Goal: Browse casually: Explore the website without a specific task or goal

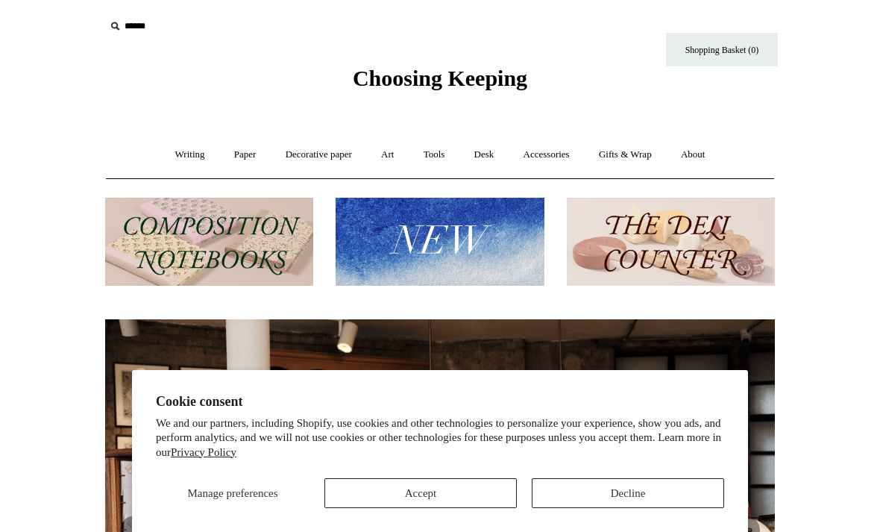
click at [495, 247] on img at bounding box center [440, 242] width 208 height 89
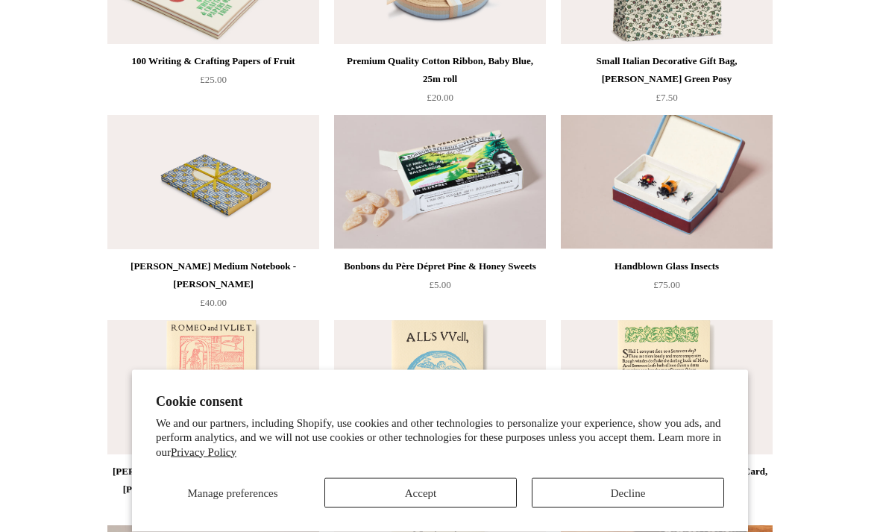
scroll to position [2581, 0]
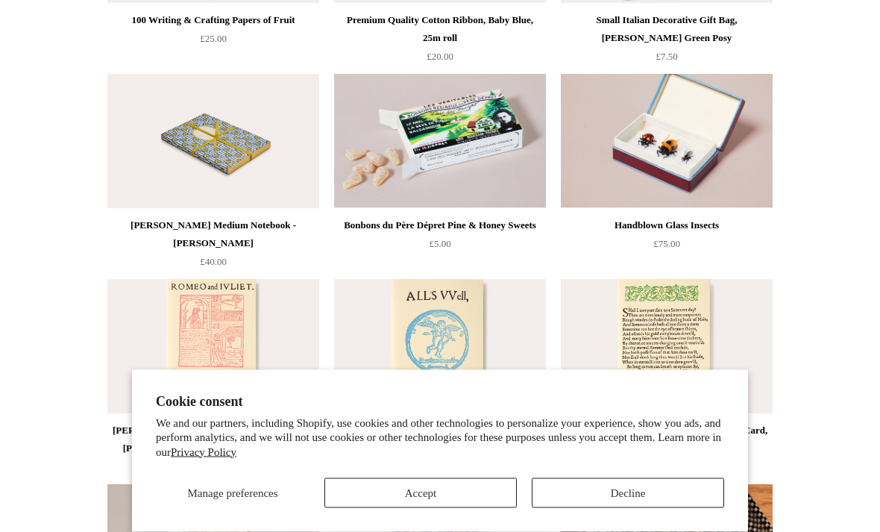
click at [637, 508] on button "Decline" at bounding box center [628, 493] width 192 height 30
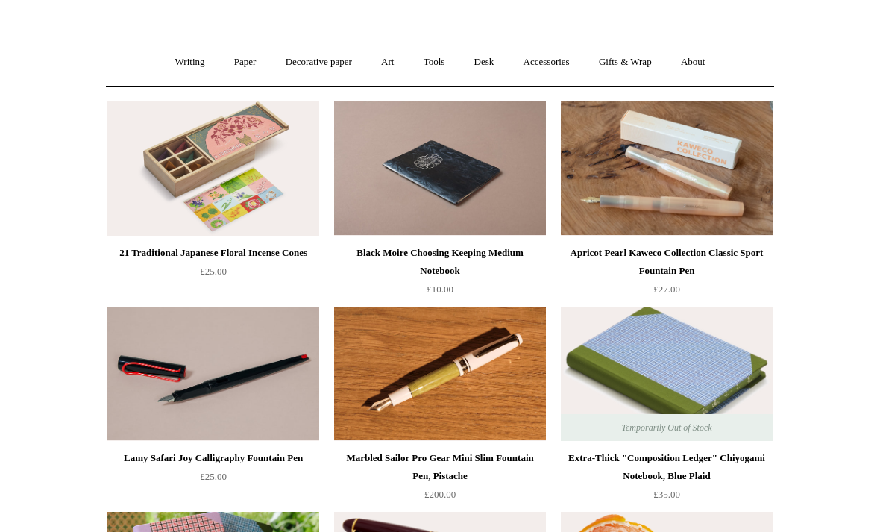
scroll to position [0, 0]
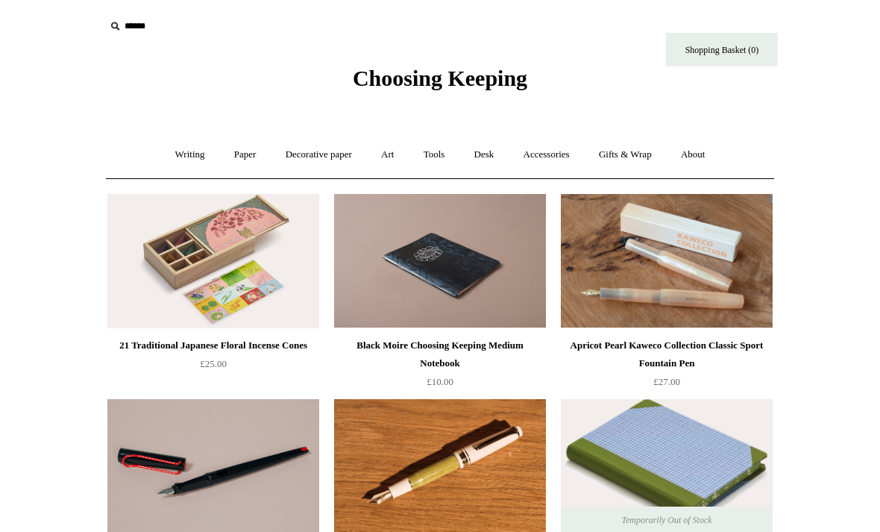
click at [561, 152] on link "Accessories +" at bounding box center [546, 155] width 73 height 40
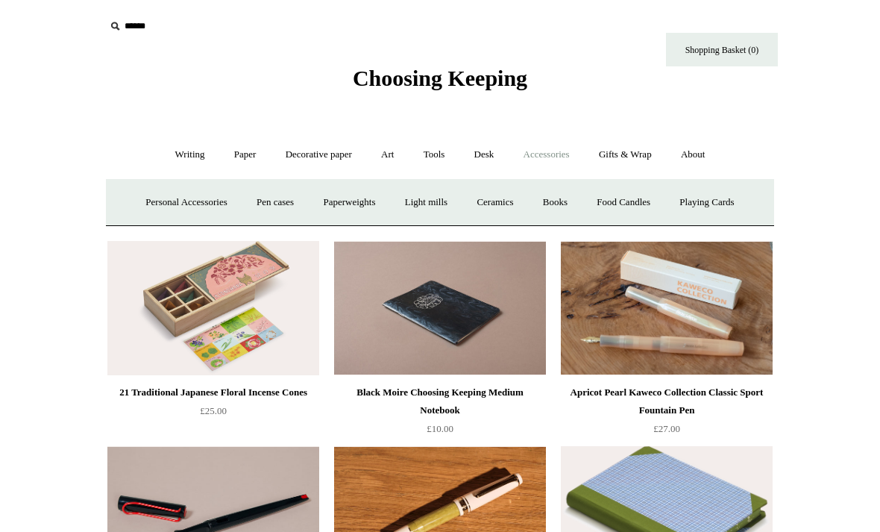
click at [143, 198] on link "Personal Accessories +" at bounding box center [186, 203] width 108 height 40
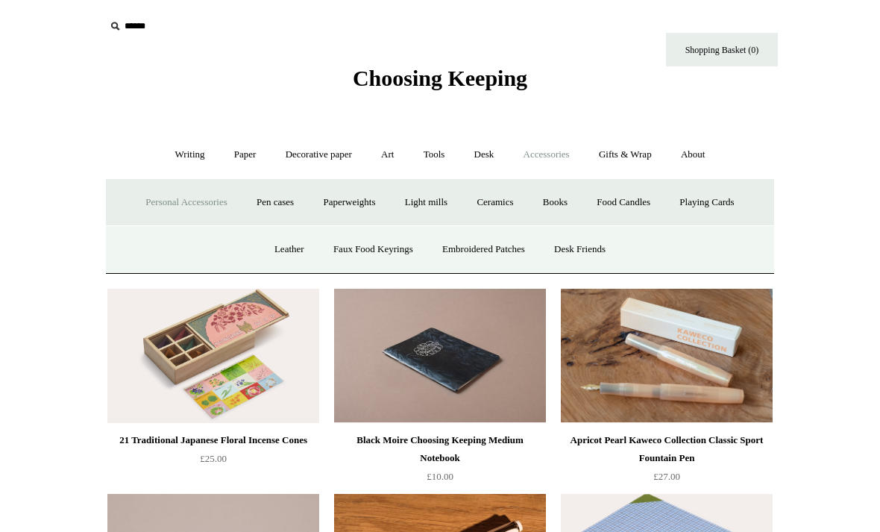
click at [610, 252] on link "Desk Friends" at bounding box center [580, 250] width 78 height 40
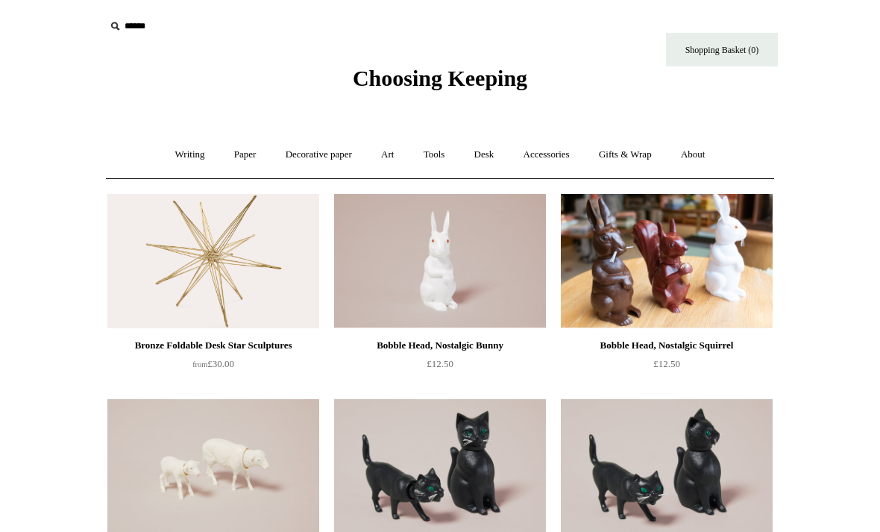
click at [569, 156] on link "Accessories +" at bounding box center [546, 155] width 73 height 40
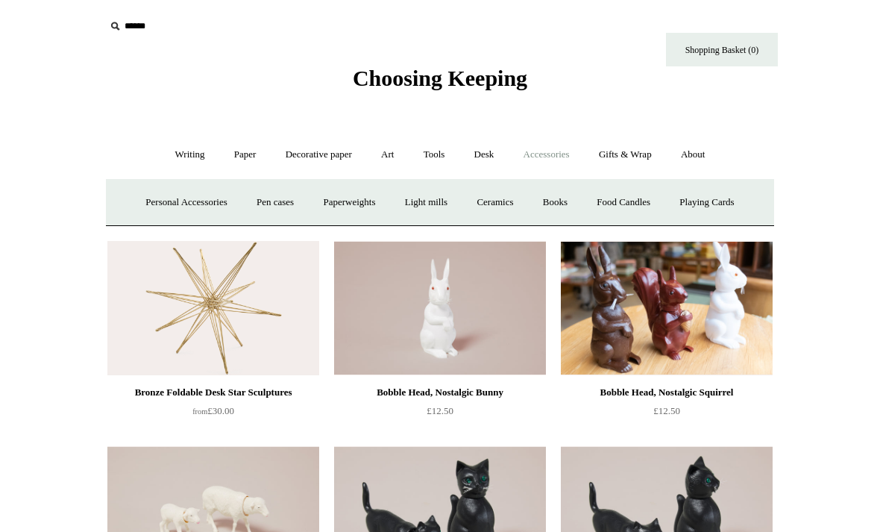
click at [189, 200] on link "Personal Accessories +" at bounding box center [186, 203] width 108 height 40
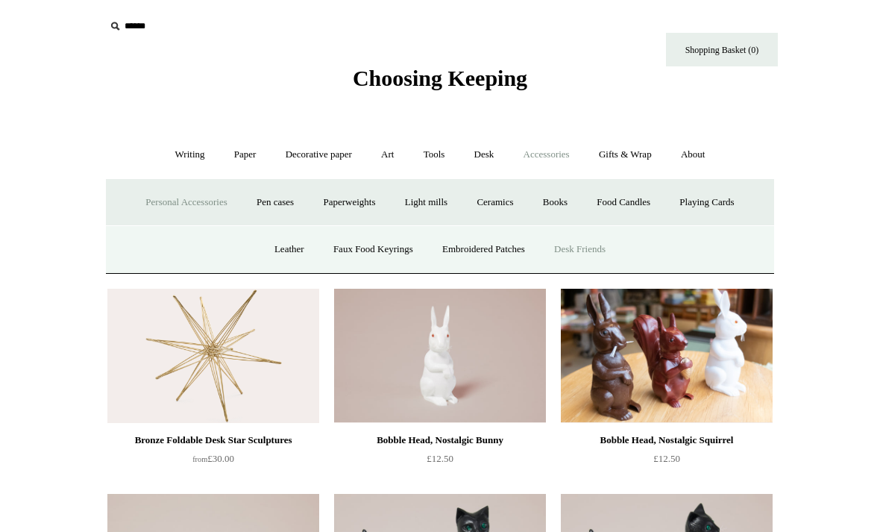
click at [364, 247] on link "Faux Food Keyrings" at bounding box center [373, 250] width 107 height 40
click at [647, 196] on link "Food Candles" at bounding box center [623, 203] width 81 height 40
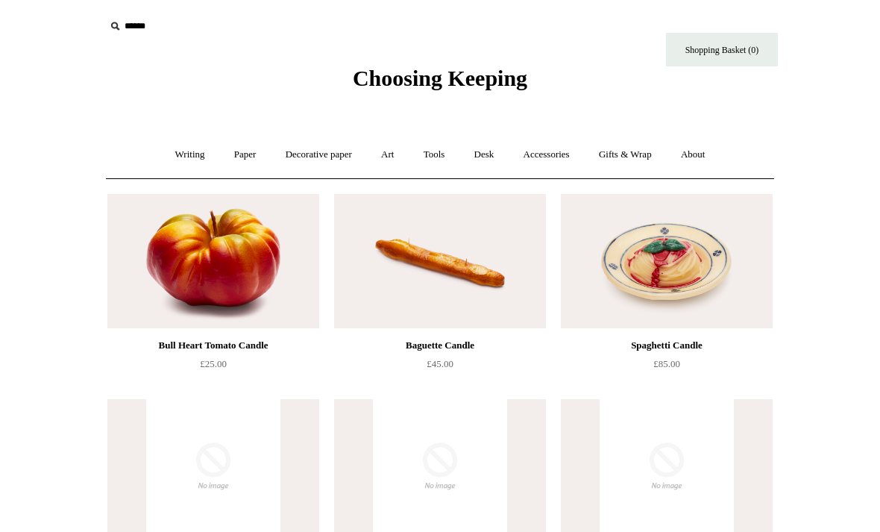
click at [442, 157] on link "Tools +" at bounding box center [434, 155] width 48 height 40
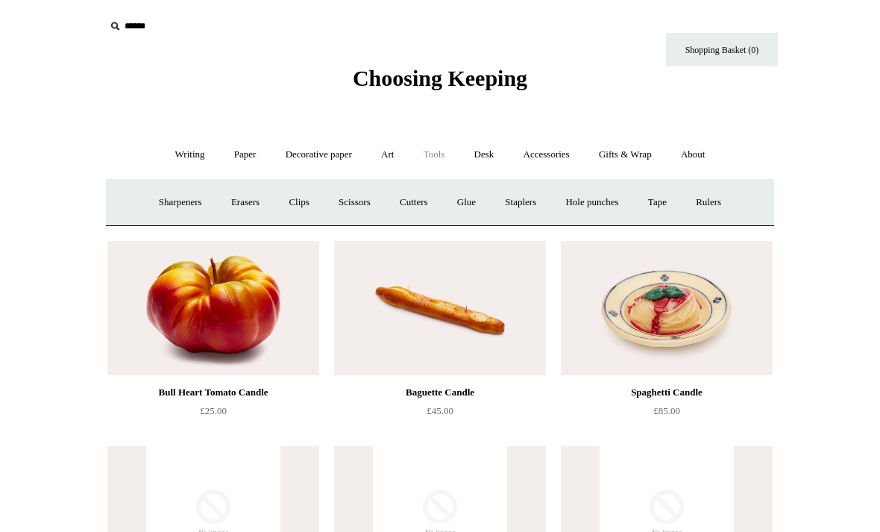
click at [432, 155] on link "Tools -" at bounding box center [434, 155] width 48 height 40
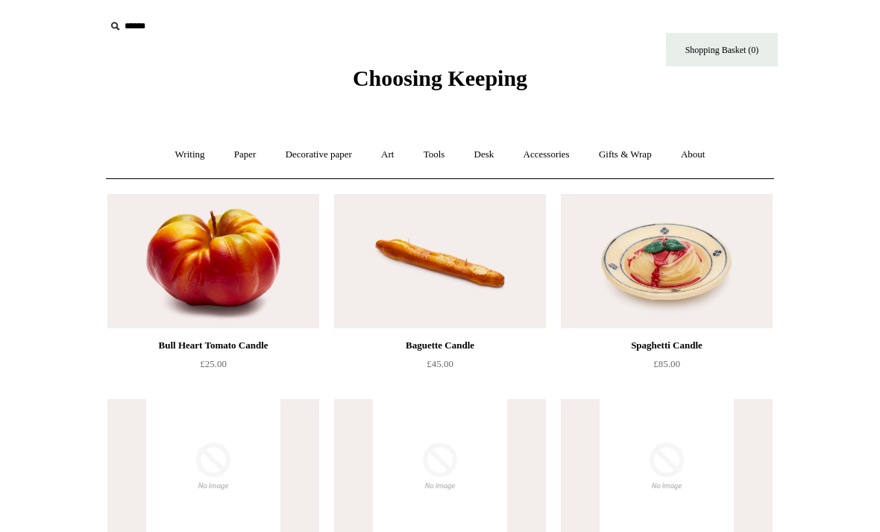
click at [432, 157] on link "Tools +" at bounding box center [434, 155] width 48 height 40
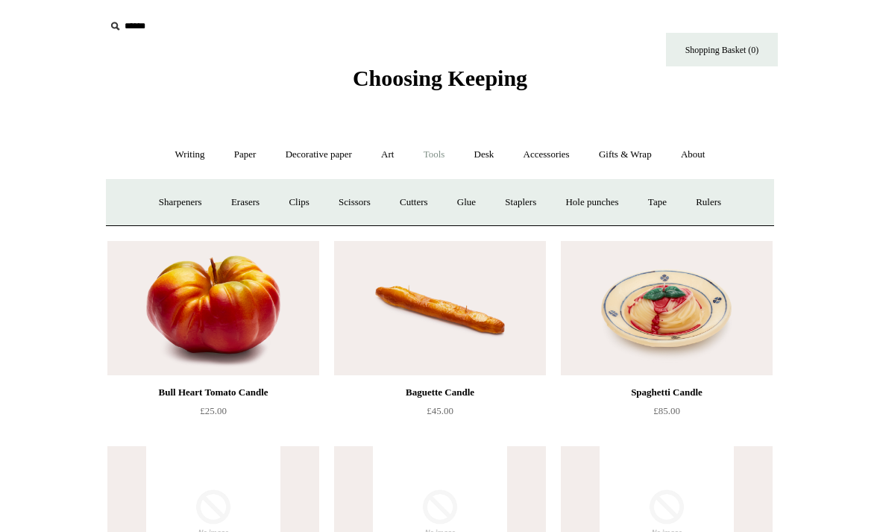
click at [289, 208] on link "Clips +" at bounding box center [298, 203] width 47 height 40
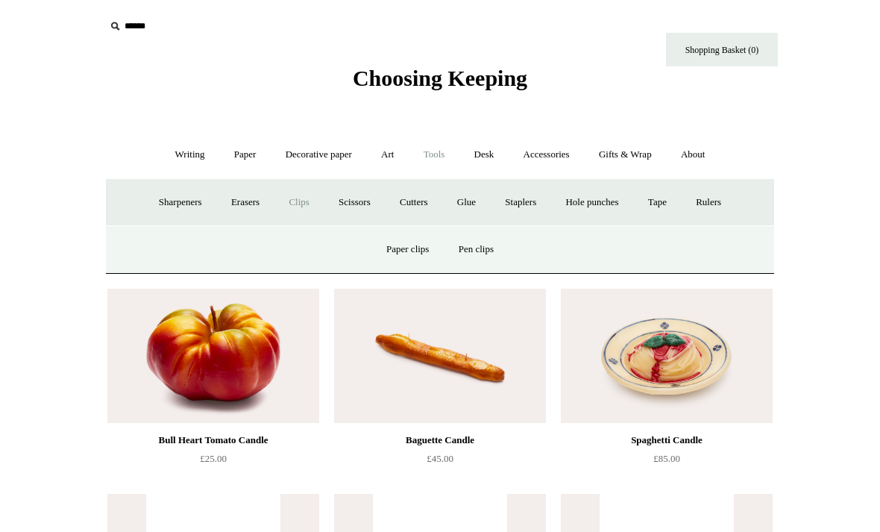
click at [398, 247] on link "Paper clips" at bounding box center [407, 250] width 69 height 40
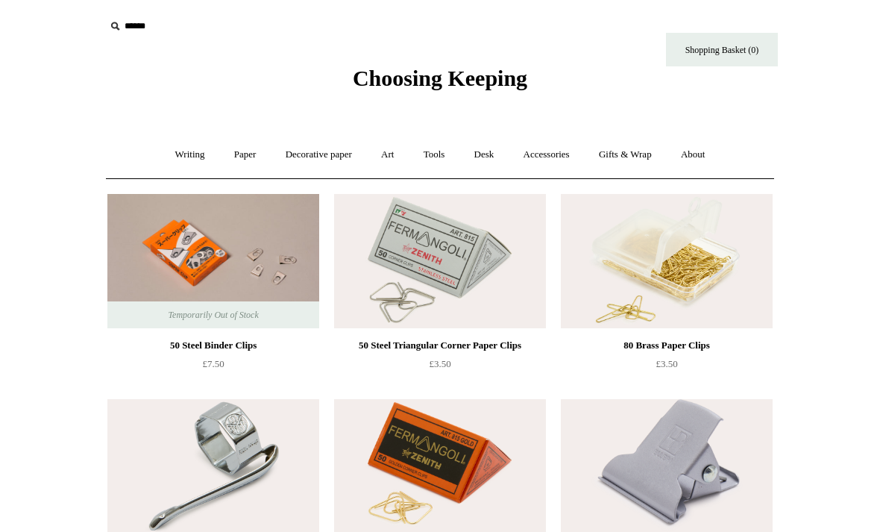
click at [442, 150] on link "Tools +" at bounding box center [434, 155] width 48 height 40
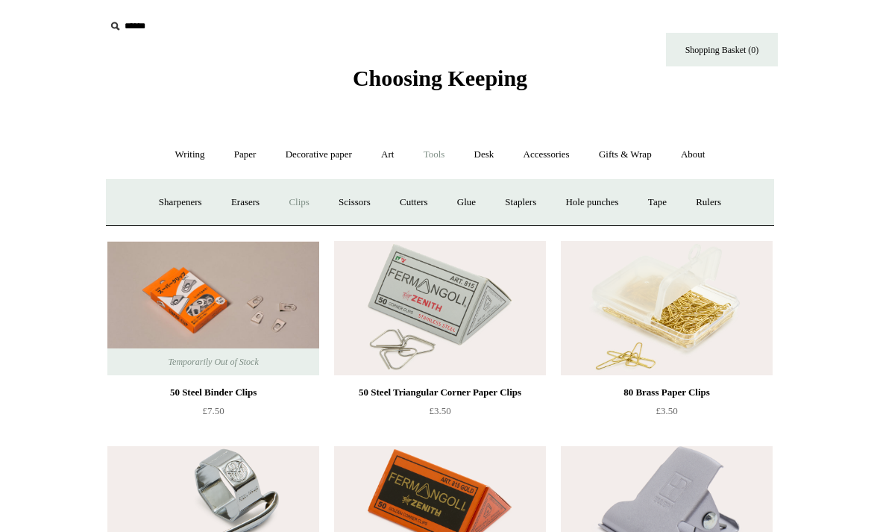
click at [185, 161] on link "Writing +" at bounding box center [190, 155] width 57 height 40
click at [248, 158] on link "Paper +" at bounding box center [245, 155] width 49 height 40
click at [324, 160] on link "Decorative paper +" at bounding box center [318, 155] width 93 height 40
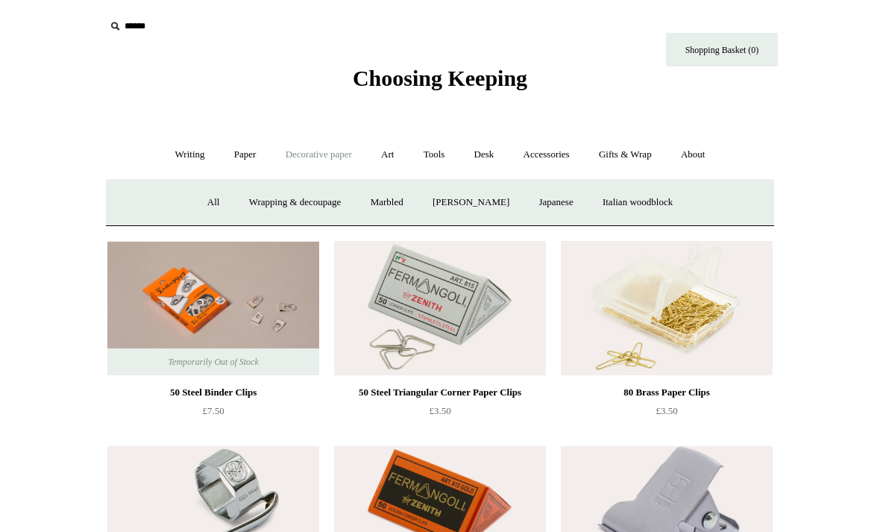
click at [395, 148] on link "Art +" at bounding box center [388, 155] width 40 height 40
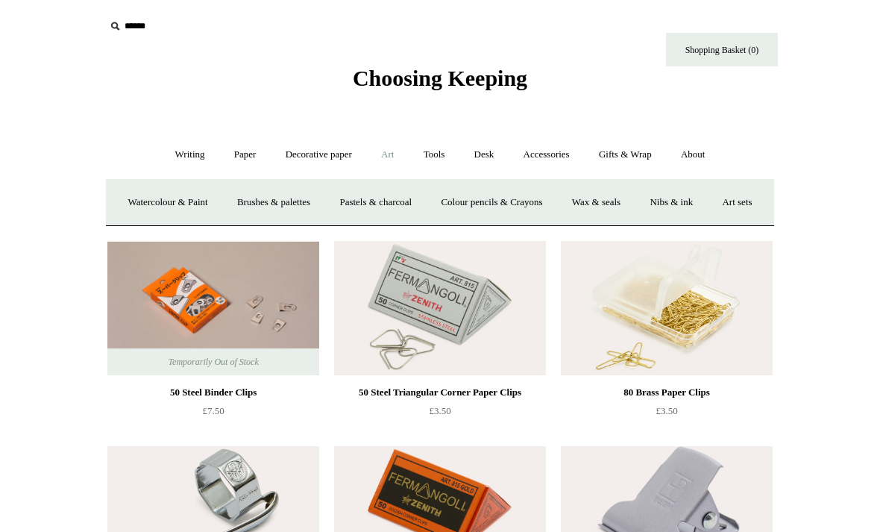
click at [446, 161] on link "Tools +" at bounding box center [434, 155] width 48 height 40
click at [489, 151] on link "Desk +" at bounding box center [484, 155] width 47 height 40
click at [649, 156] on link "Gifts & Wrap +" at bounding box center [626, 155] width 80 height 40
click at [610, 207] on link "Stickers" at bounding box center [596, 203] width 58 height 40
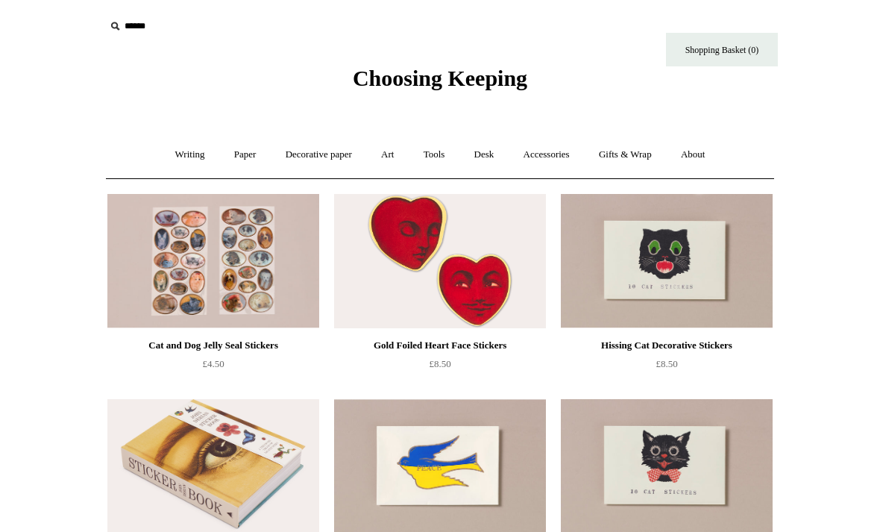
click at [158, 249] on img at bounding box center [213, 261] width 212 height 134
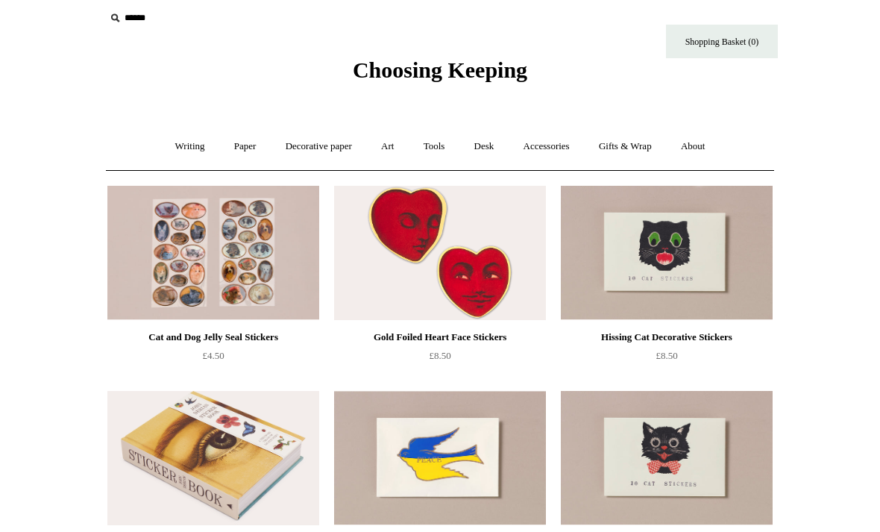
scroll to position [8, 0]
click at [710, 304] on img at bounding box center [667, 253] width 212 height 134
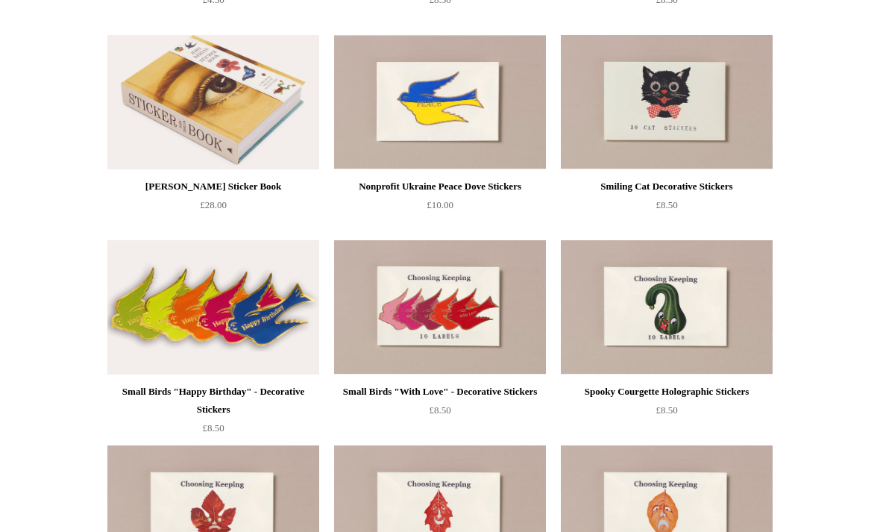
scroll to position [365, 0]
click at [718, 333] on img at bounding box center [667, 306] width 212 height 134
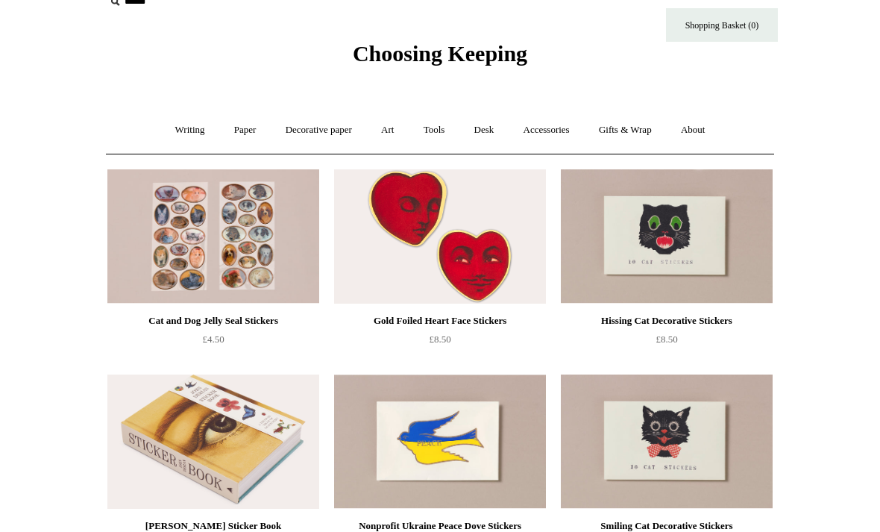
scroll to position [0, 0]
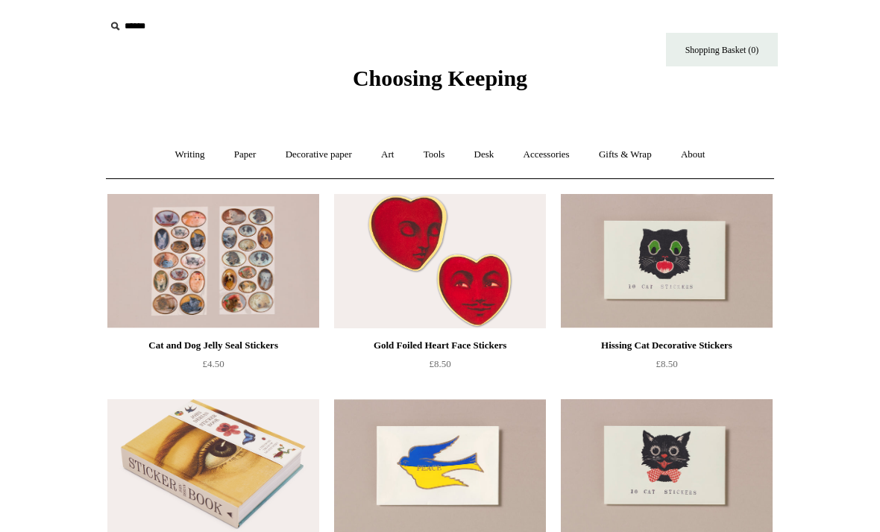
click at [172, 150] on link "Writing +" at bounding box center [190, 155] width 57 height 40
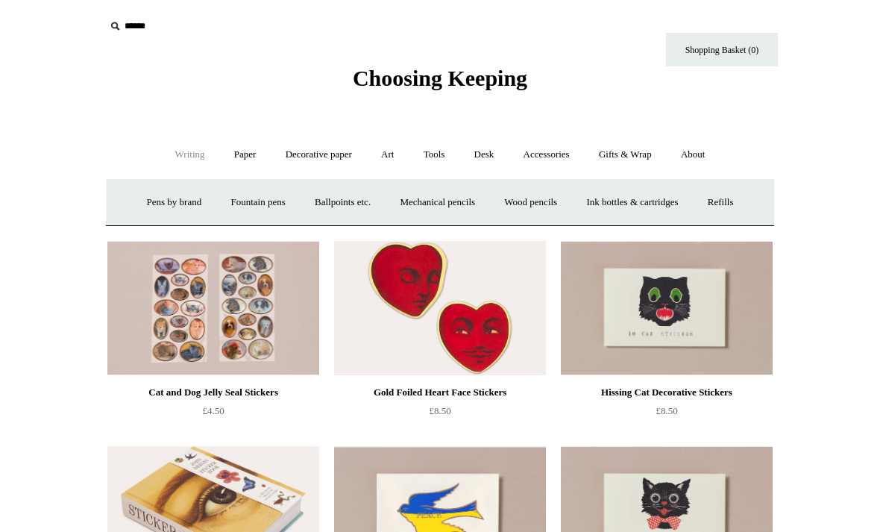
click at [708, 147] on link "About +" at bounding box center [693, 155] width 51 height 40
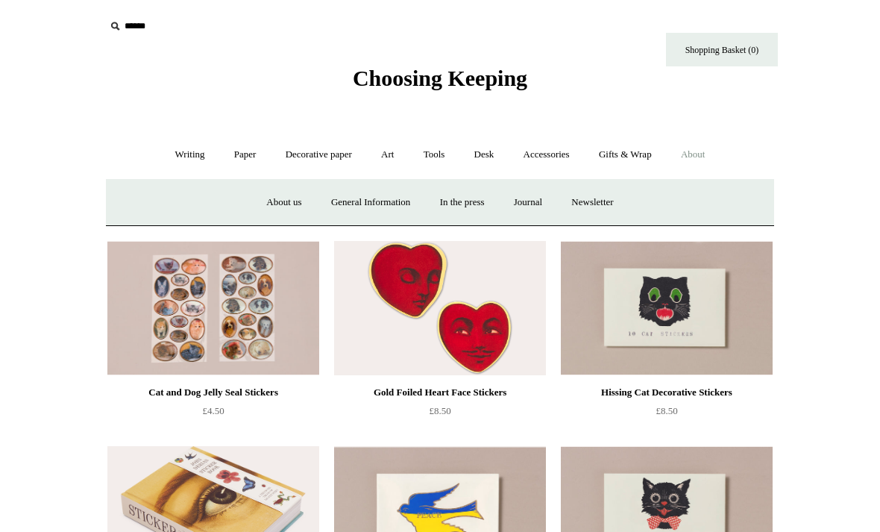
click at [650, 160] on link "Gifts & Wrap +" at bounding box center [626, 155] width 80 height 40
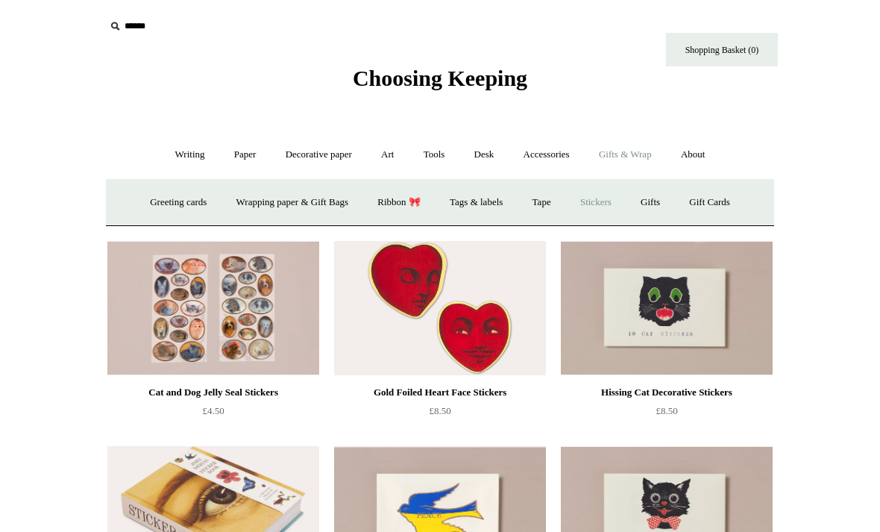
click at [500, 203] on link "Tags & labels" at bounding box center [476, 203] width 80 height 40
